Goal: Register for event/course

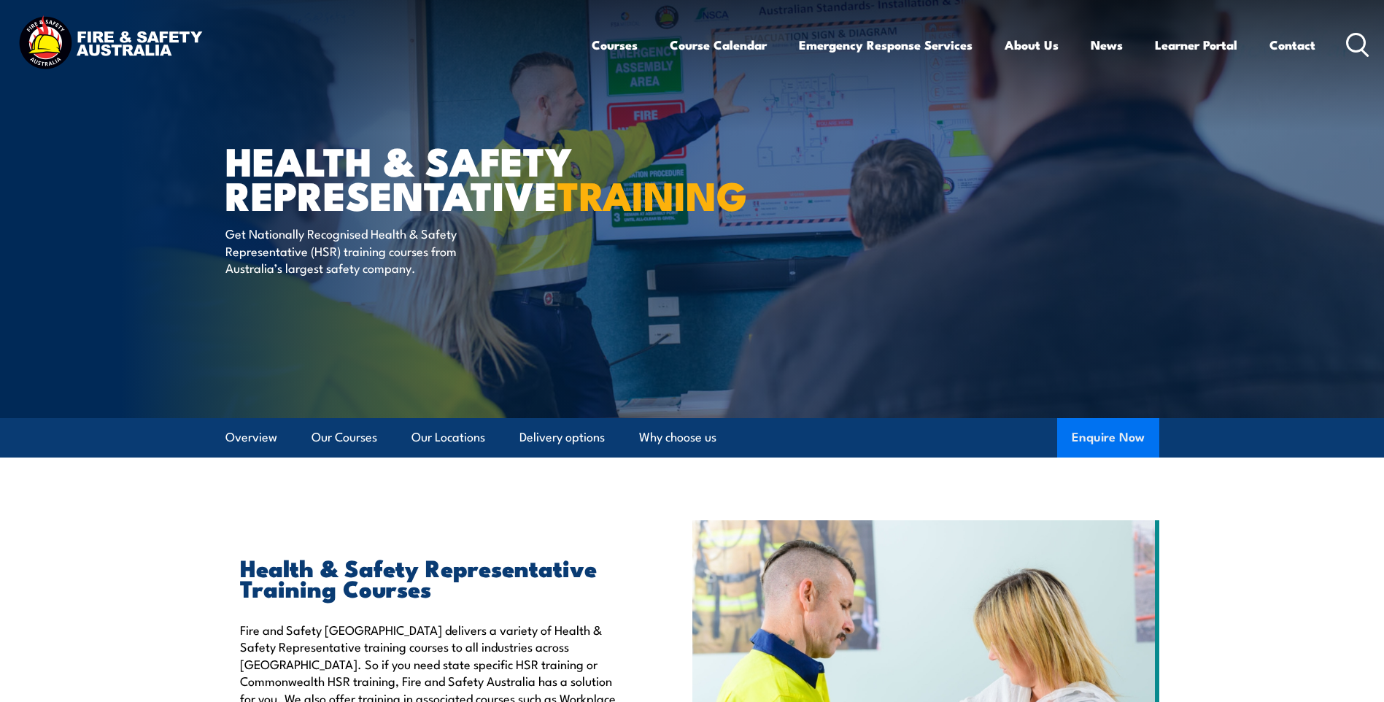
click at [1118, 444] on button "Enquire Now" at bounding box center [1108, 437] width 102 height 39
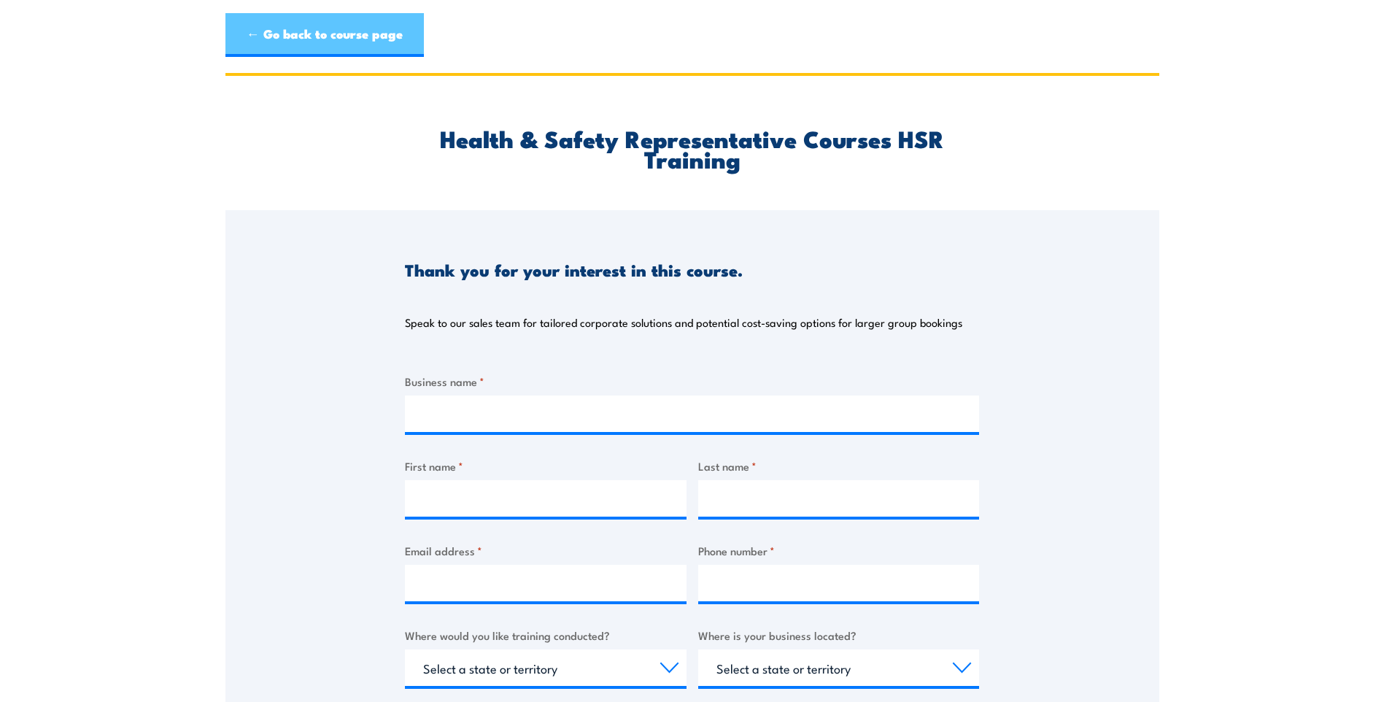
click at [313, 39] on link "← Go back to course page" at bounding box center [324, 35] width 198 height 44
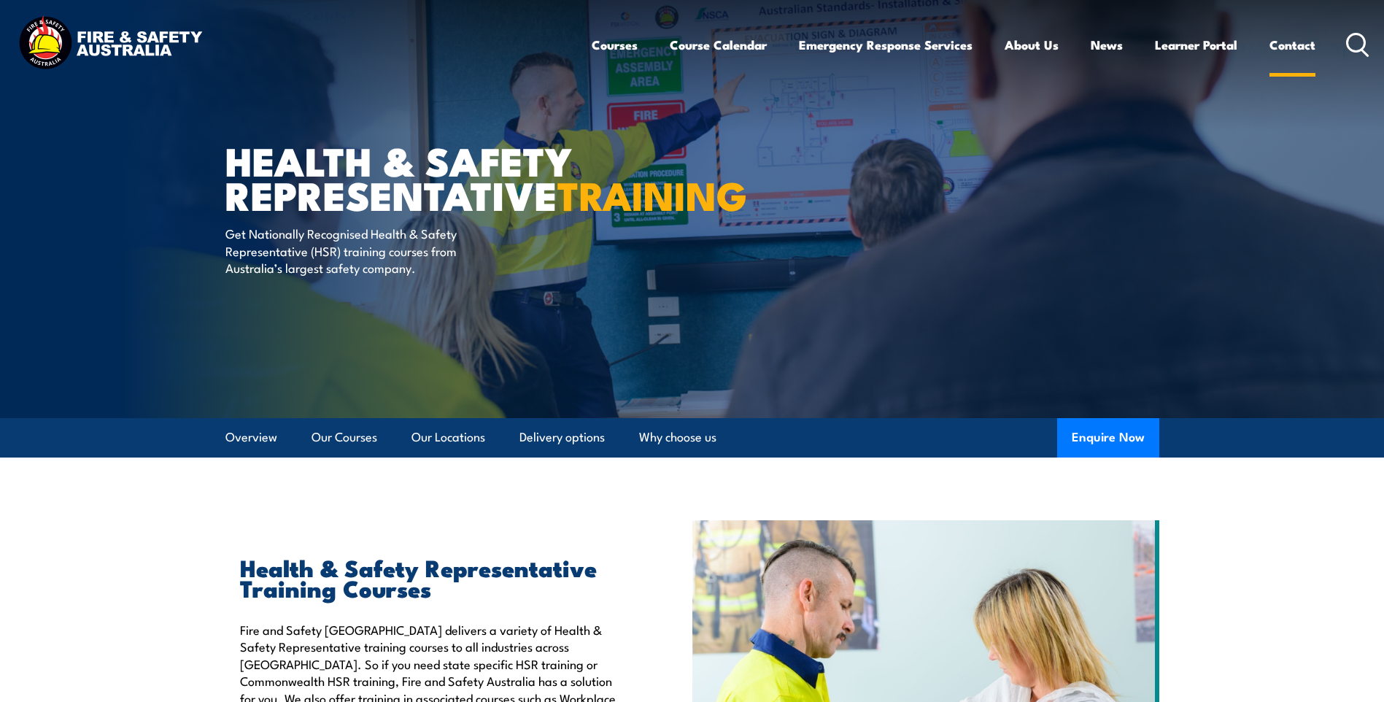
click at [1283, 34] on link "Contact" at bounding box center [1292, 45] width 46 height 39
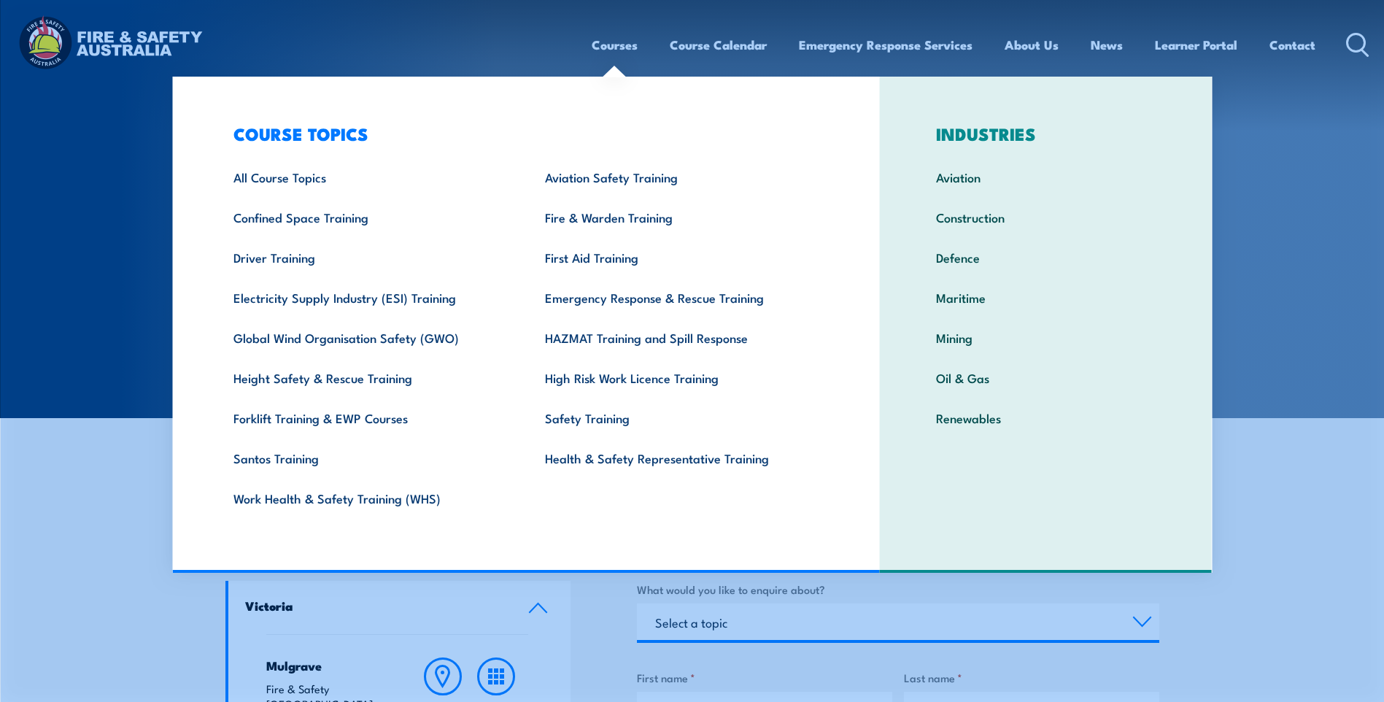
click at [614, 52] on link "Courses" at bounding box center [615, 45] width 46 height 39
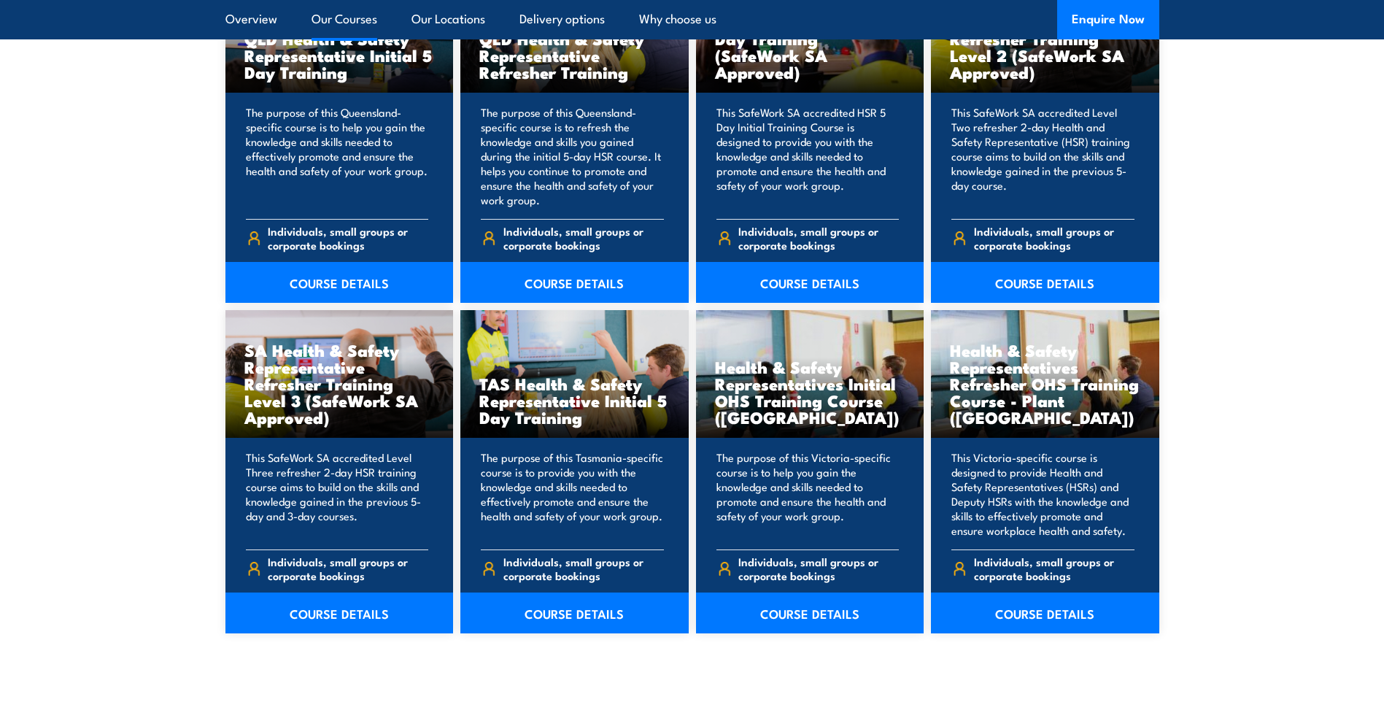
scroll to position [1970, 0]
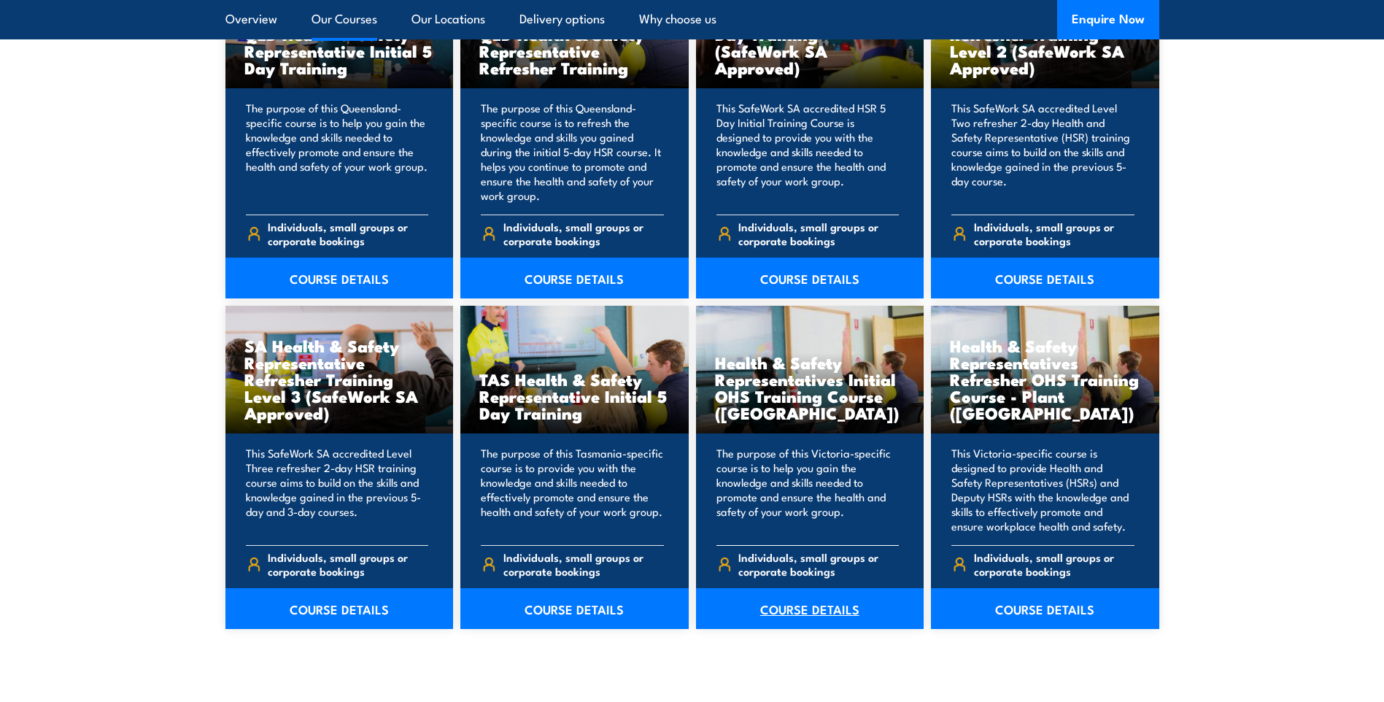
click at [784, 612] on link "COURSE DETAILS" at bounding box center [810, 608] width 228 height 41
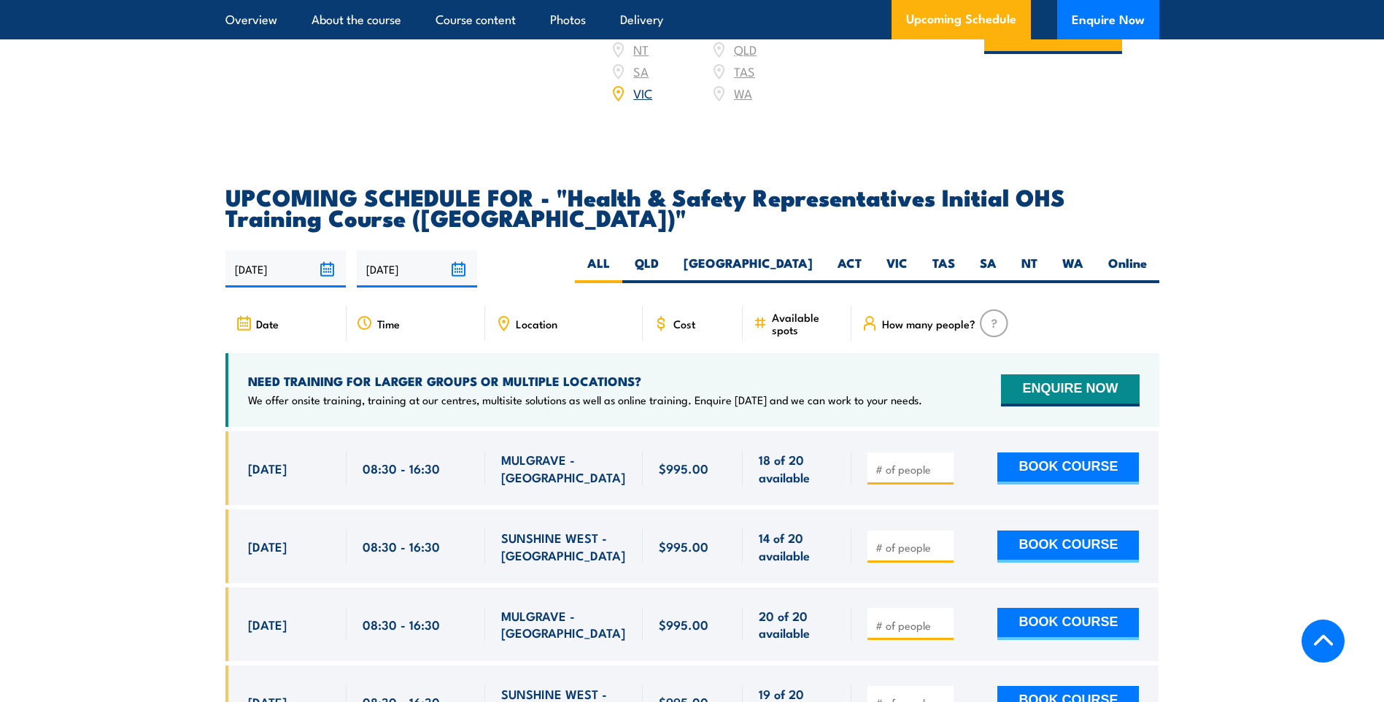
scroll to position [2335, 0]
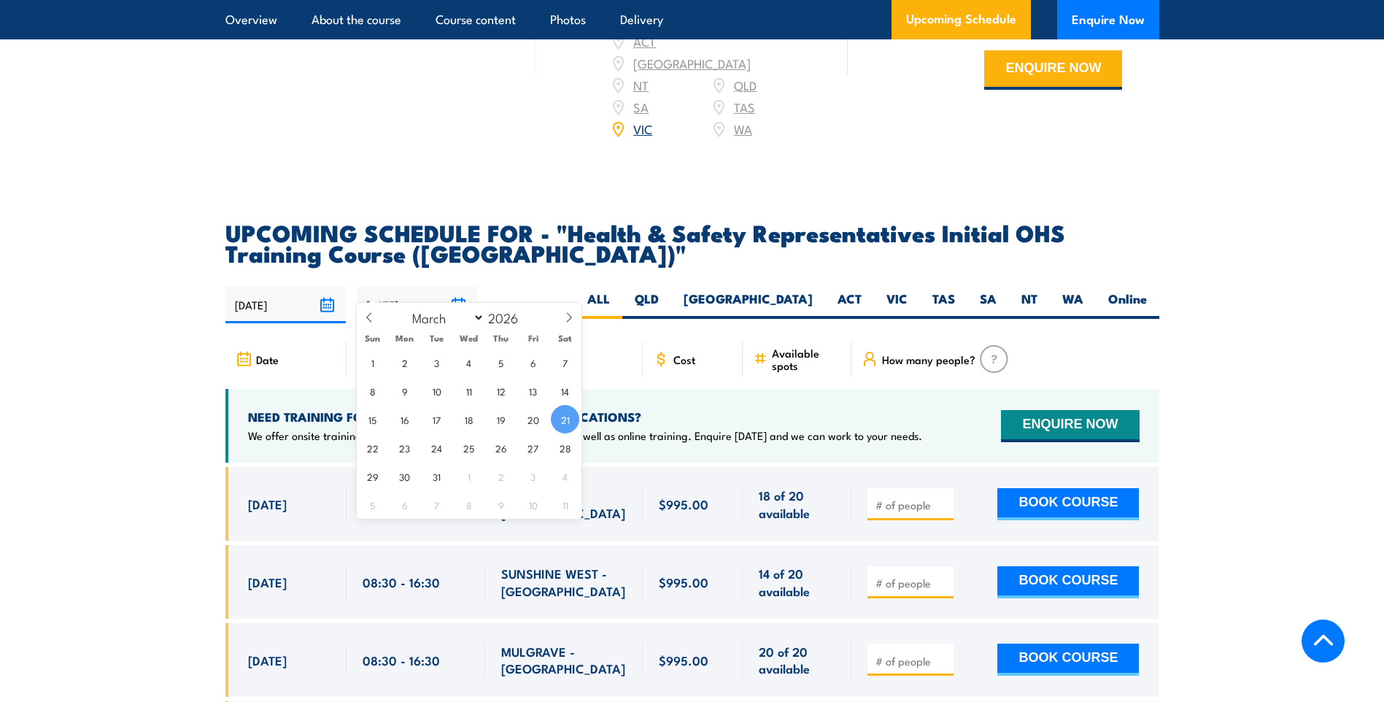
click at [461, 286] on input "[DATE]" at bounding box center [417, 304] width 120 height 37
click at [373, 317] on icon at bounding box center [369, 317] width 10 height 10
select select "0"
click at [373, 317] on icon at bounding box center [369, 317] width 10 height 10
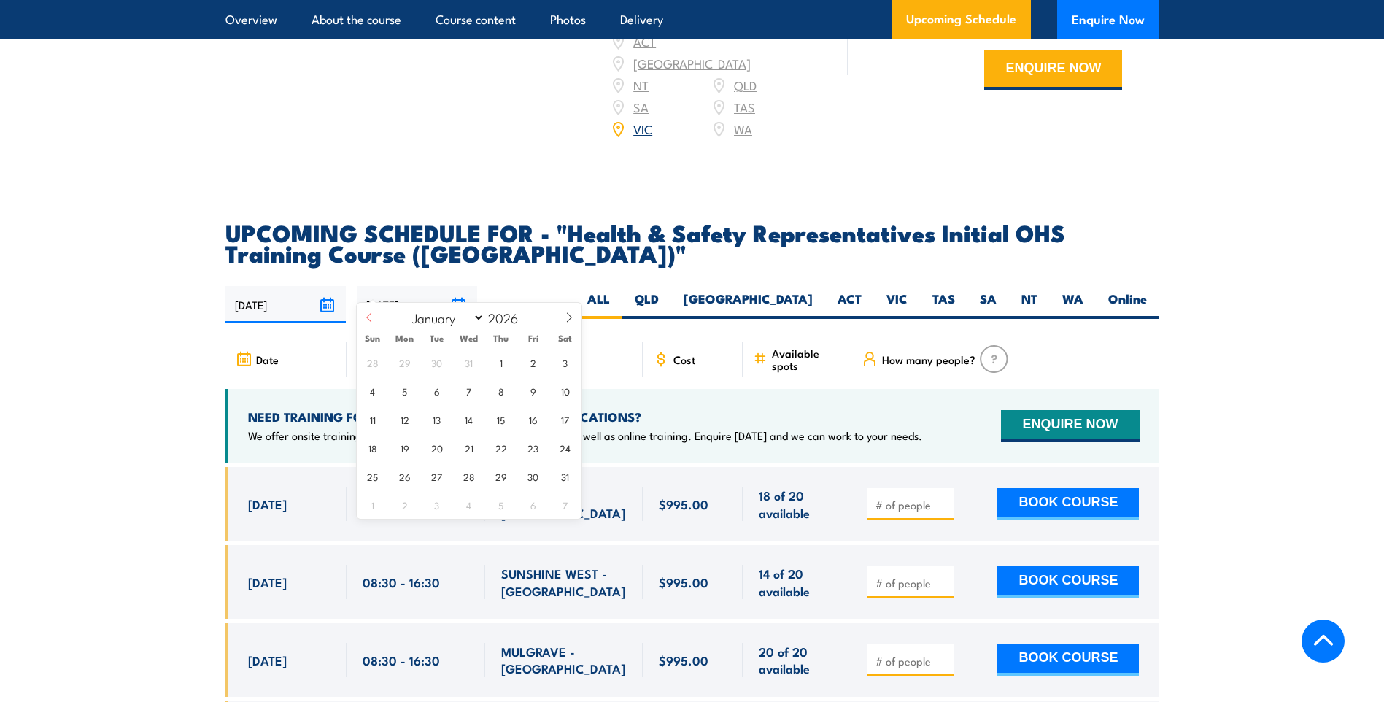
type input "2025"
select select "11"
click at [471, 478] on span "31" at bounding box center [469, 476] width 28 height 28
type input "[DATE]"
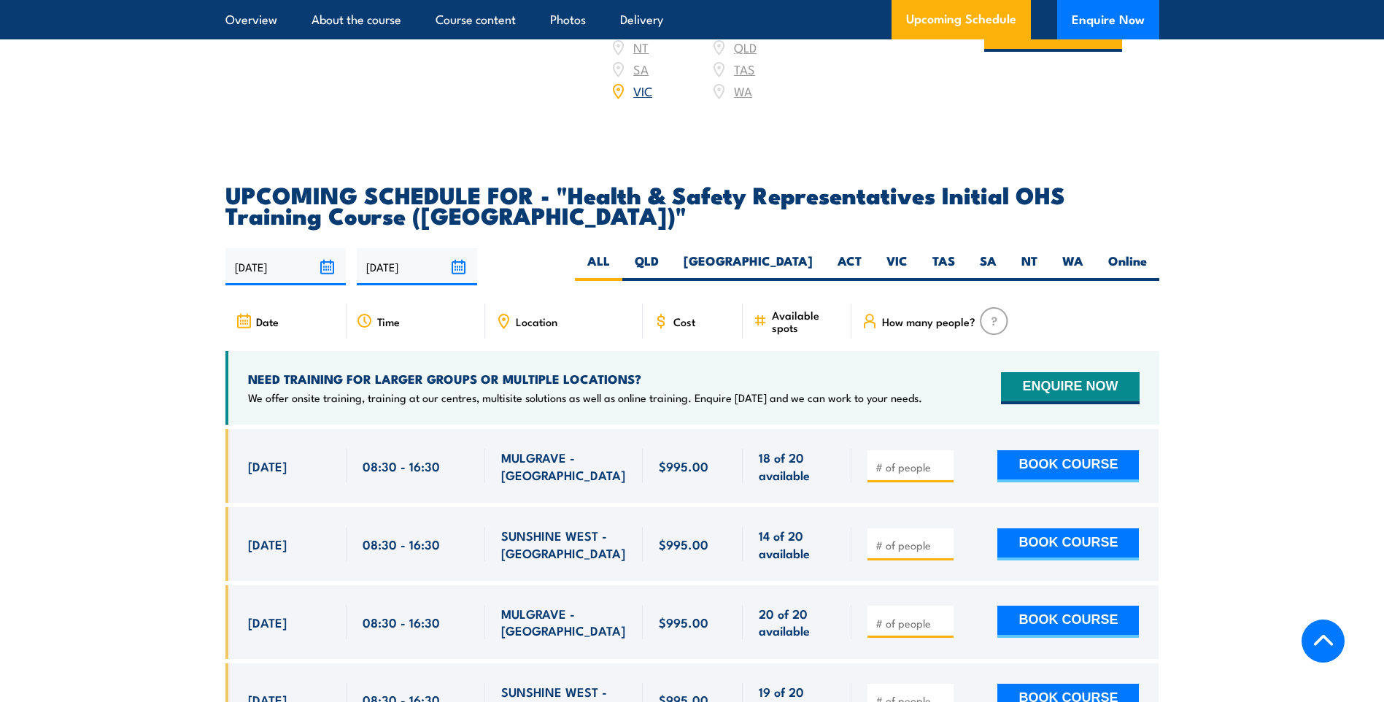
scroll to position [2316, 0]
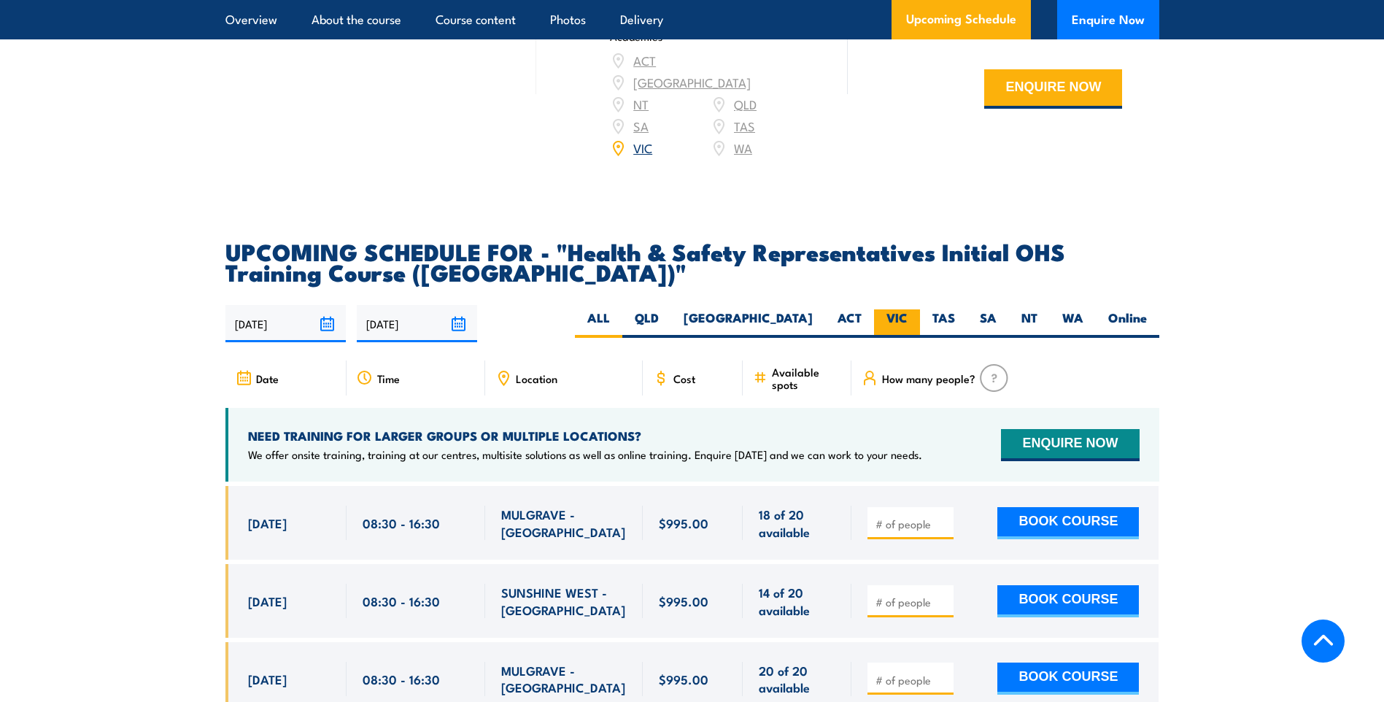
click at [907, 309] on label "VIC" at bounding box center [897, 323] width 46 height 28
click at [908, 309] on input "VIC" at bounding box center [912, 313] width 9 height 9
radio input "true"
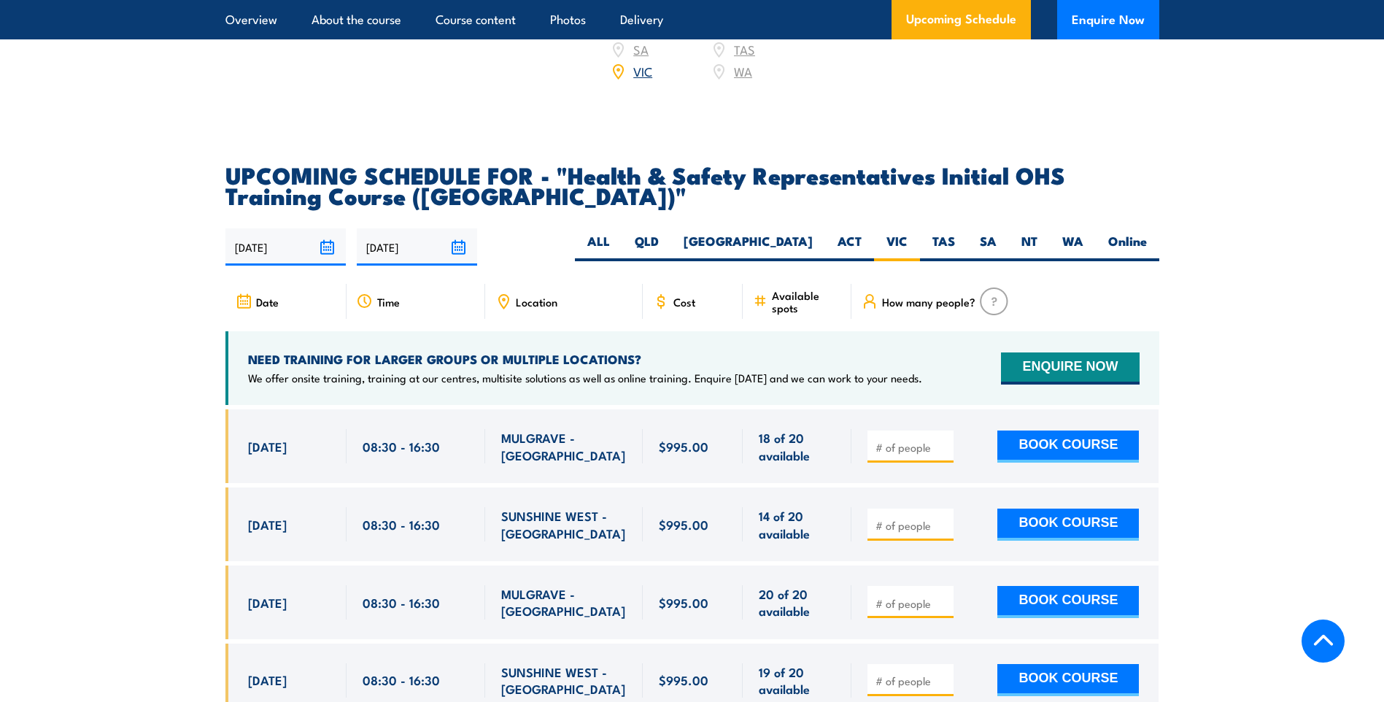
scroll to position [2389, 0]
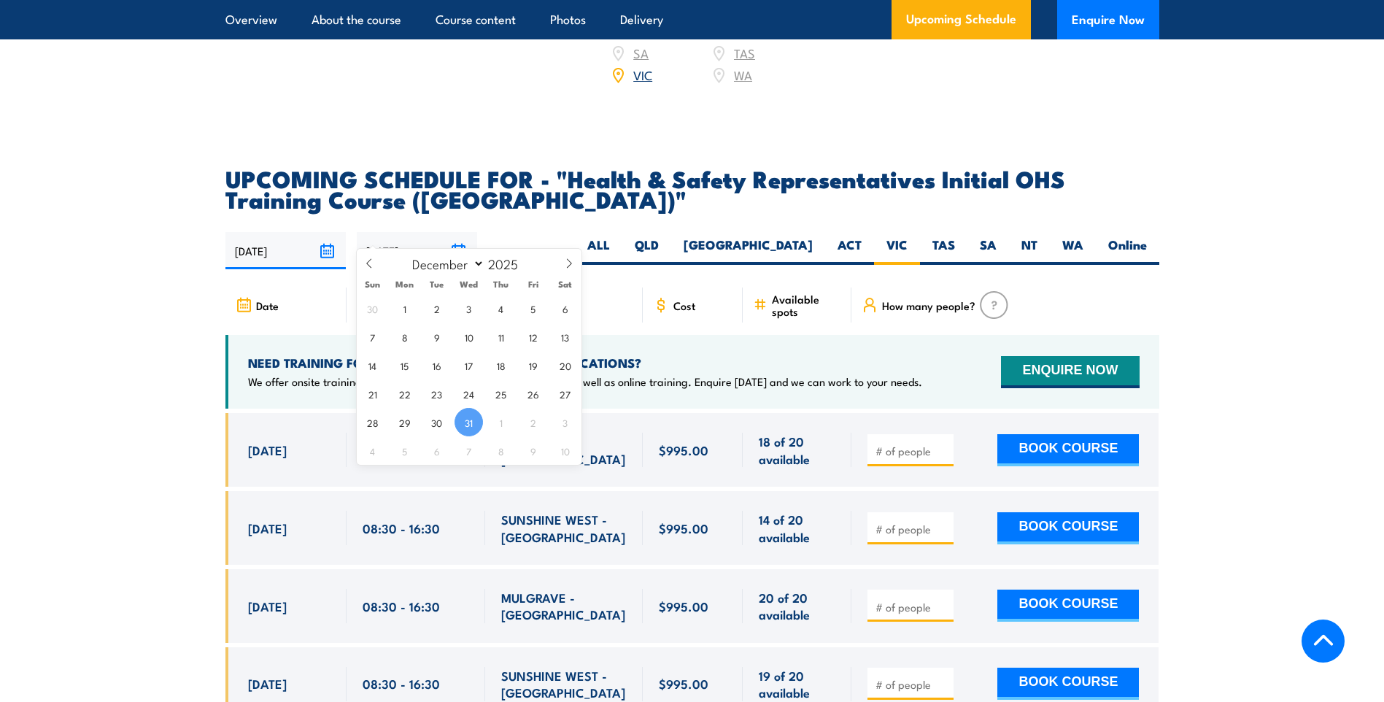
click at [455, 232] on input "31/12/2025" at bounding box center [417, 250] width 120 height 37
click at [483, 263] on select "January February March April May June July August September October November De…" at bounding box center [445, 263] width 80 height 19
select select "2"
click at [406, 254] on select "January February March April May June July August September October November De…" at bounding box center [445, 263] width 80 height 19
click at [522, 260] on span at bounding box center [527, 259] width 10 height 9
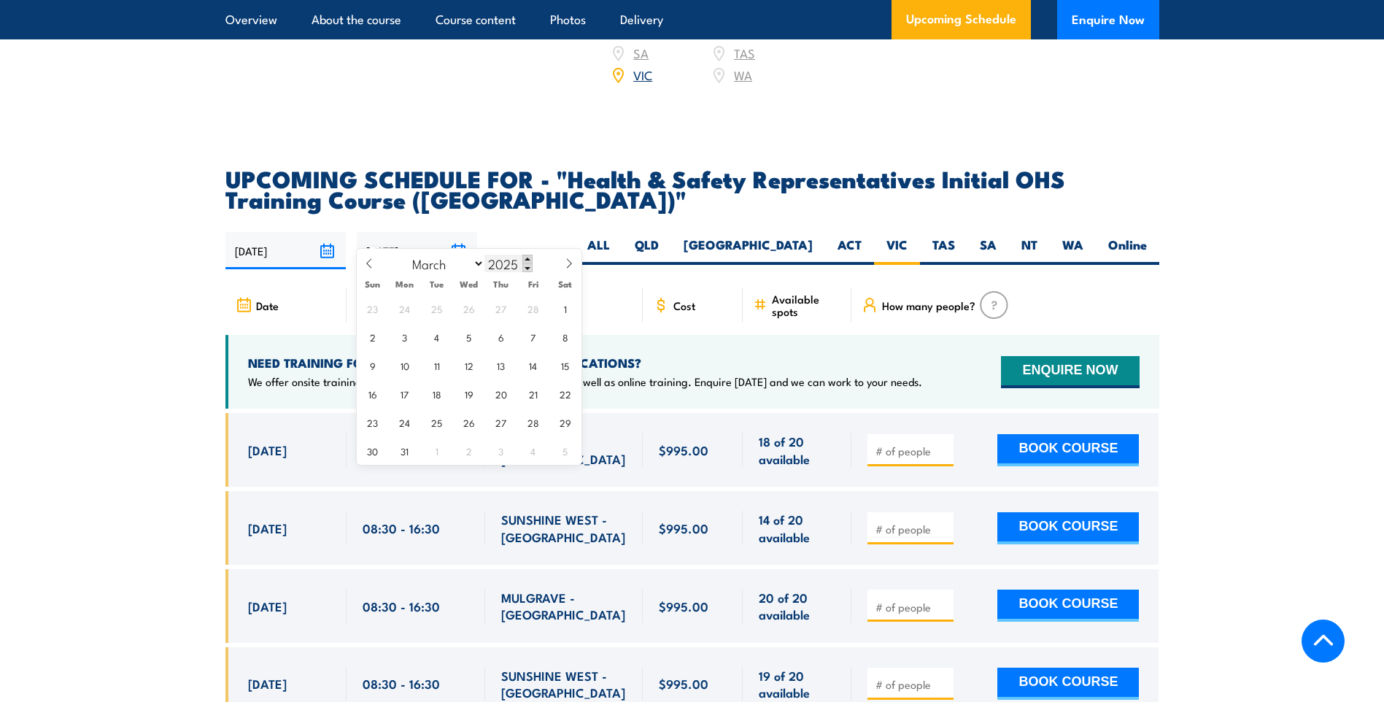
type input "2026"
click at [438, 365] on span "17" at bounding box center [436, 365] width 28 height 28
type input "[DATE]"
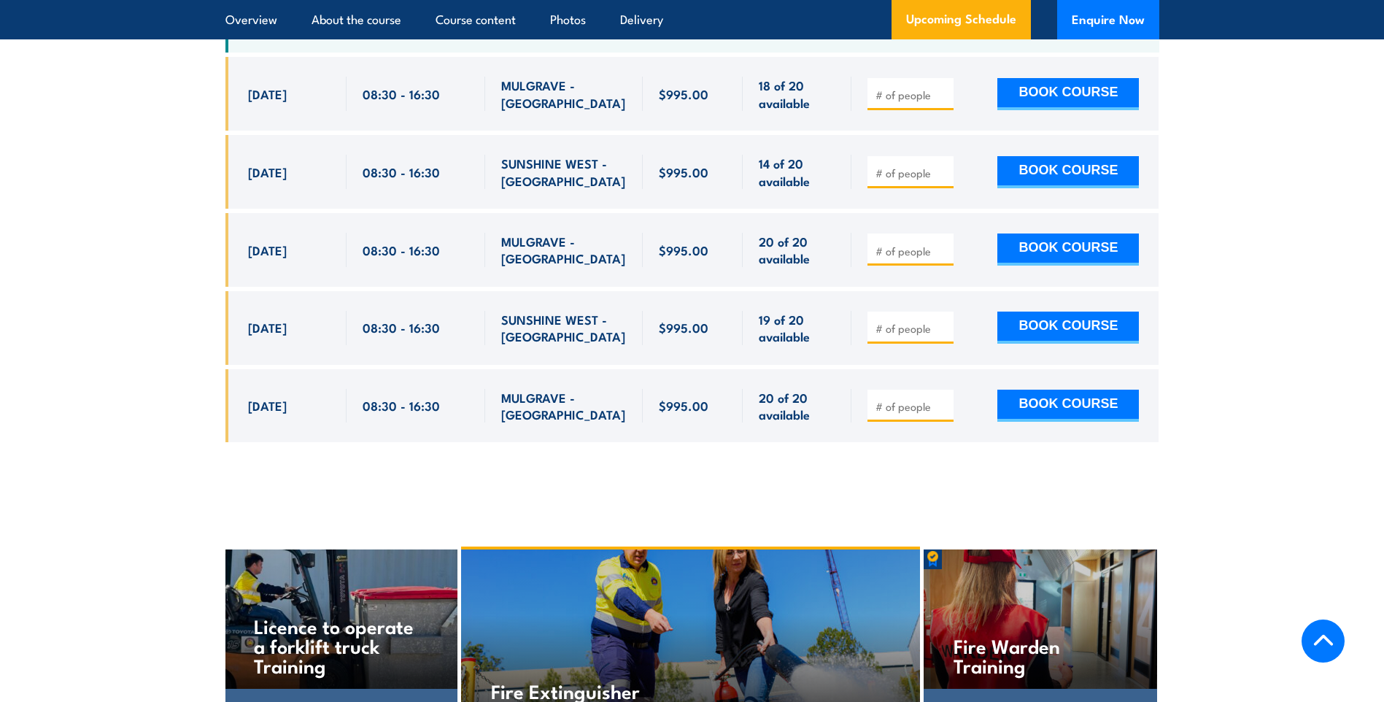
scroll to position [2753, 0]
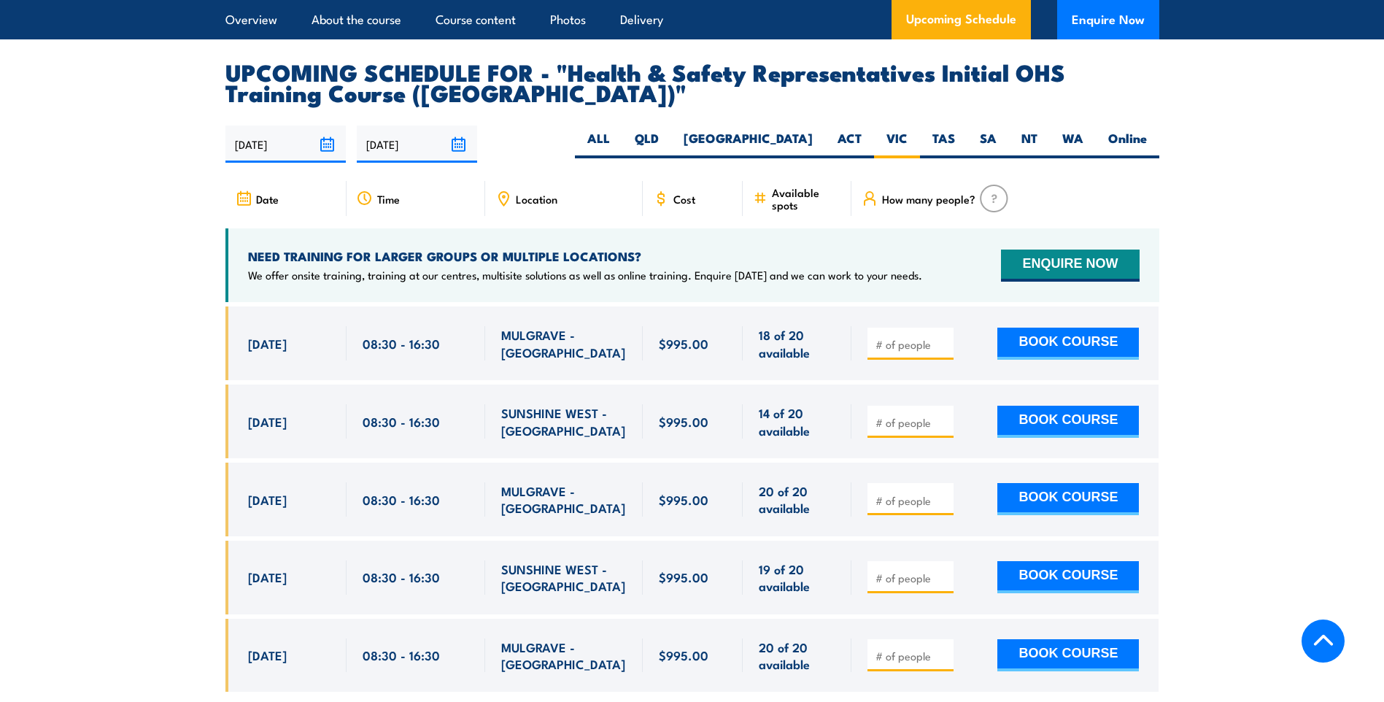
scroll to position [2462, 0]
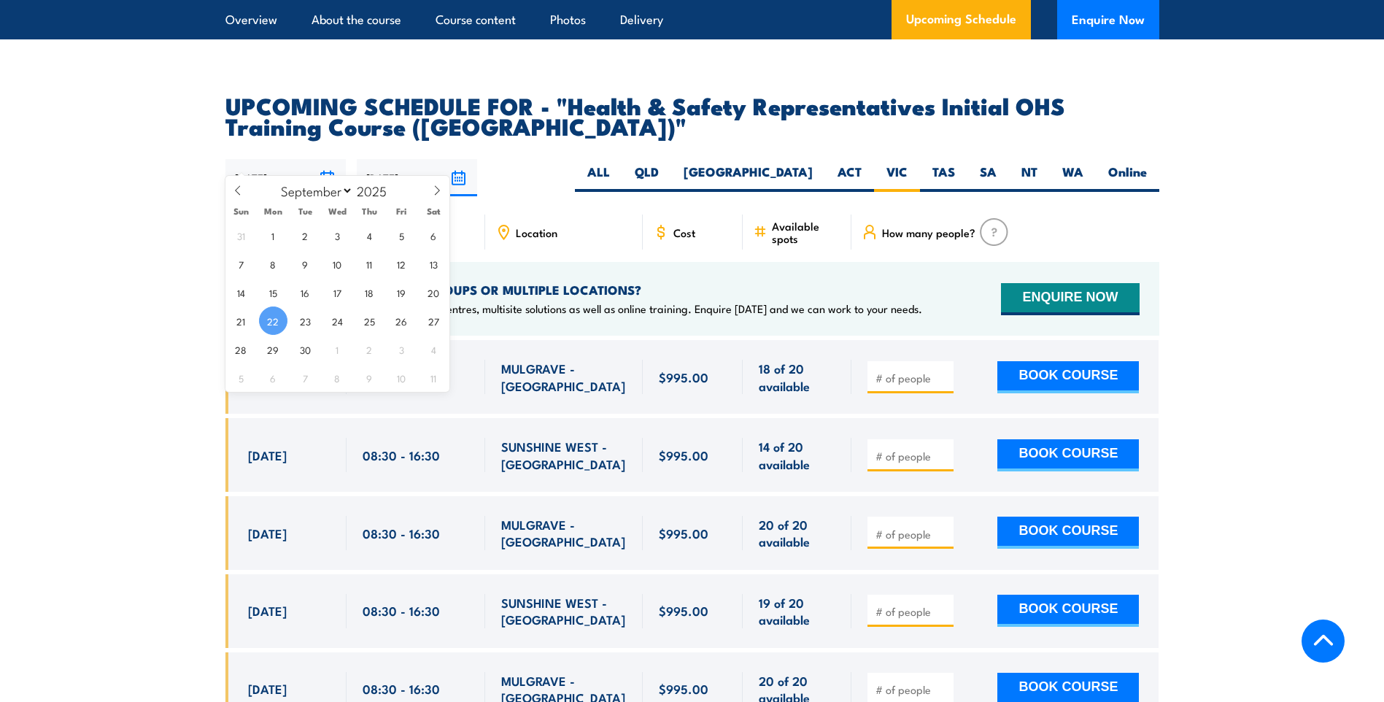
click at [325, 159] on input "[DATE]" at bounding box center [285, 177] width 120 height 37
click at [377, 297] on span "18" at bounding box center [369, 292] width 28 height 28
type input "[DATE]"
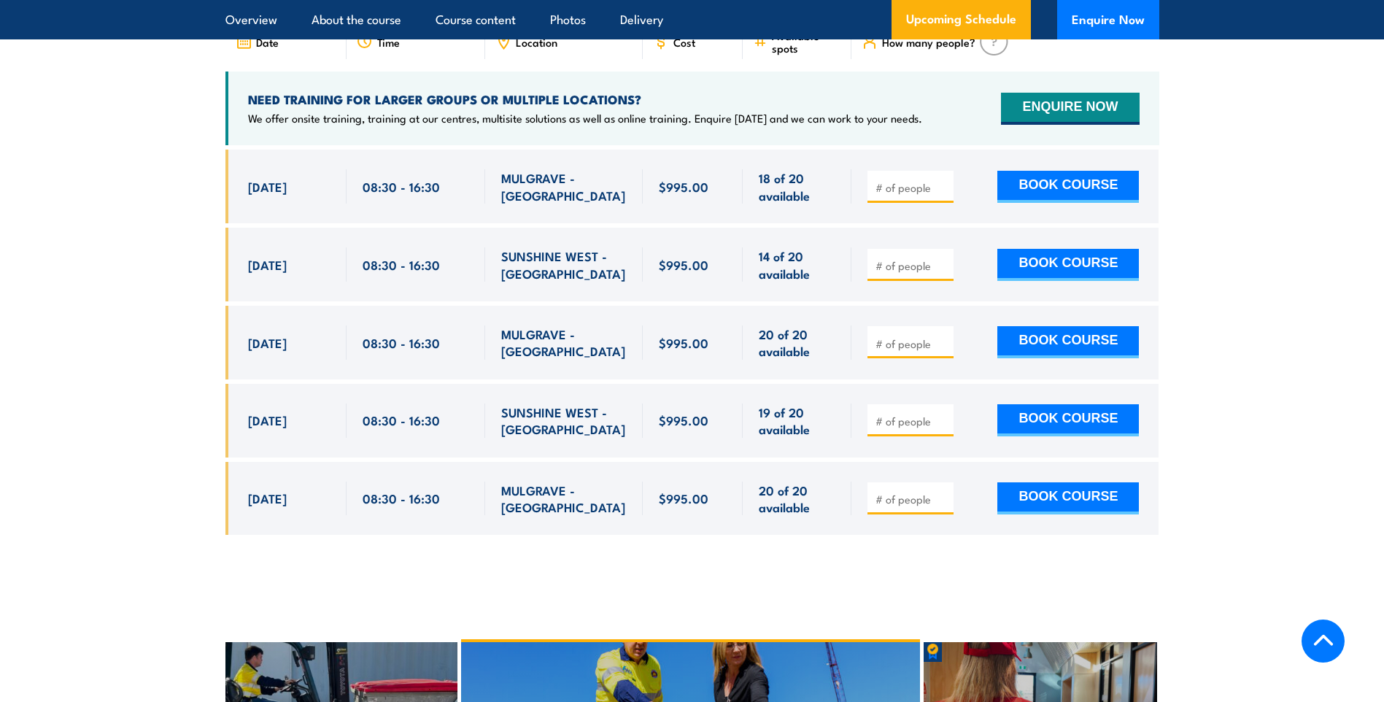
scroll to position [2680, 0]
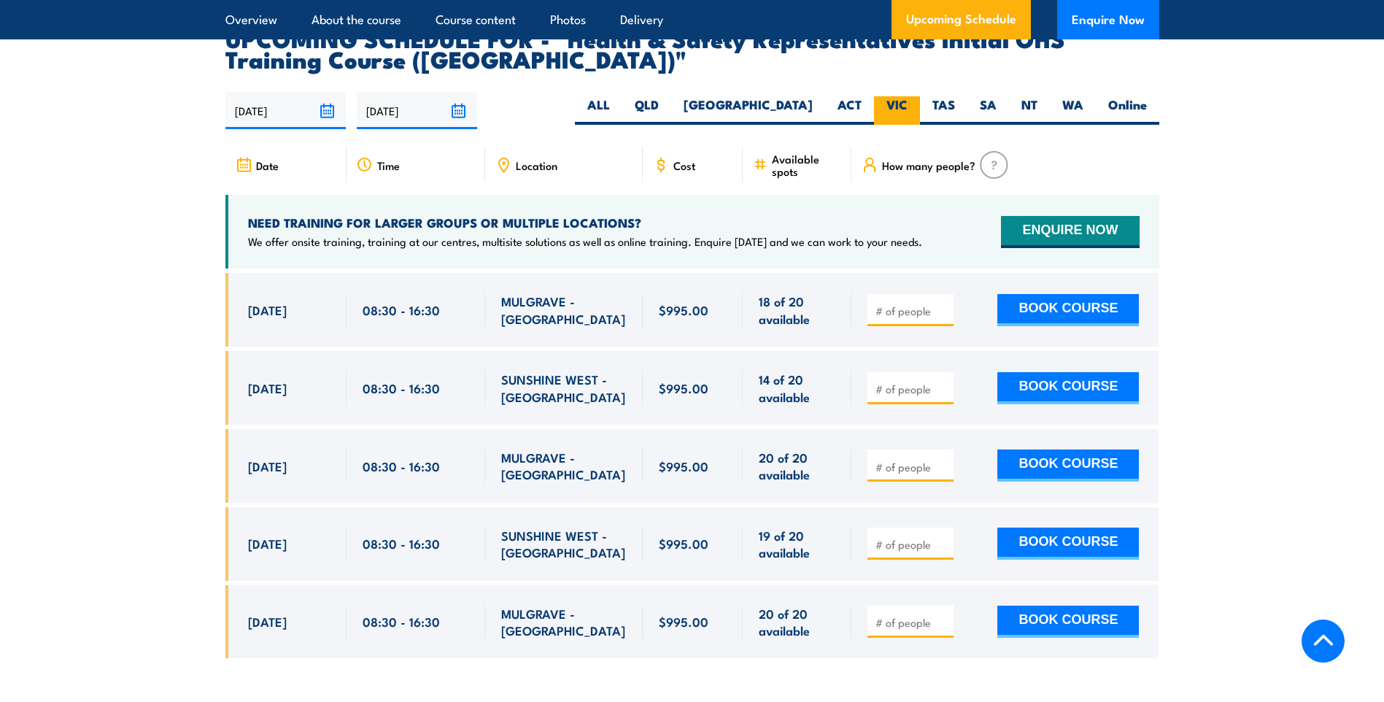
scroll to position [2535, 0]
